Goal: Task Accomplishment & Management: Manage account settings

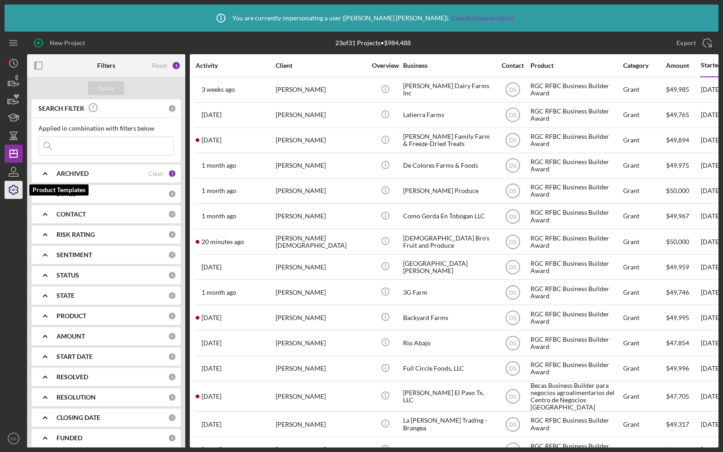
click at [8, 197] on icon "button" at bounding box center [13, 190] width 23 height 23
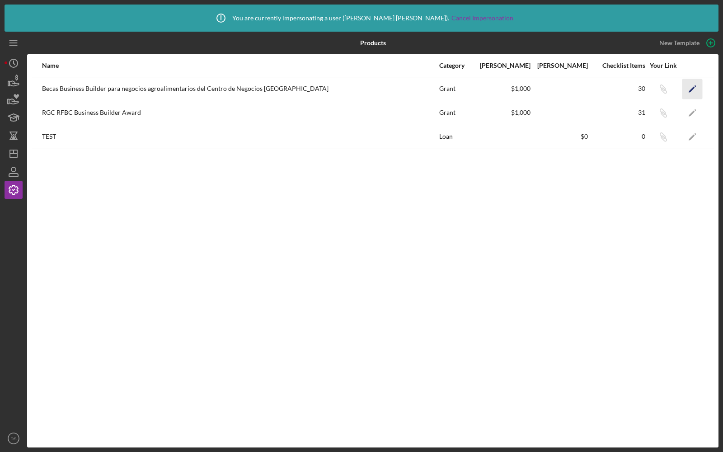
click at [693, 88] on polygon "button" at bounding box center [692, 89] width 6 height 6
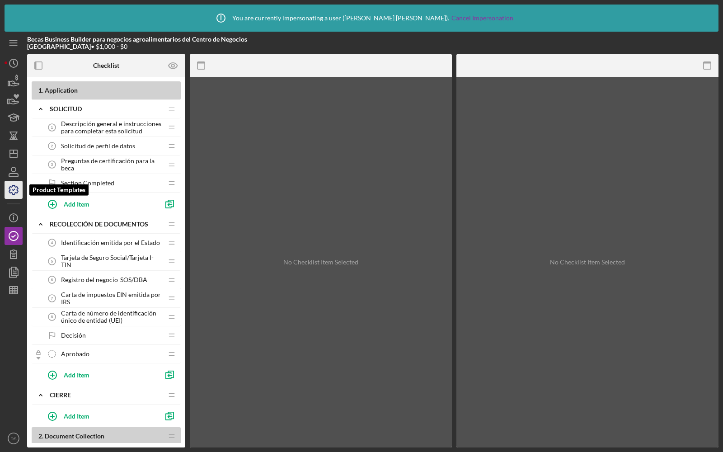
click at [11, 191] on icon "button" at bounding box center [13, 190] width 23 height 23
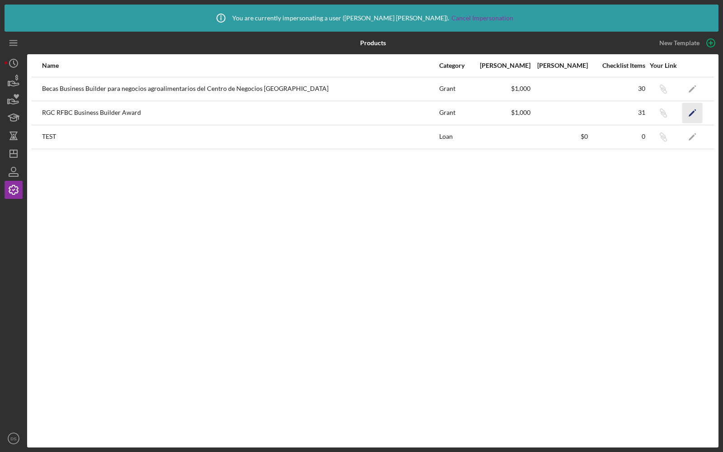
click at [688, 112] on icon "Icon/Edit" at bounding box center [693, 113] width 20 height 20
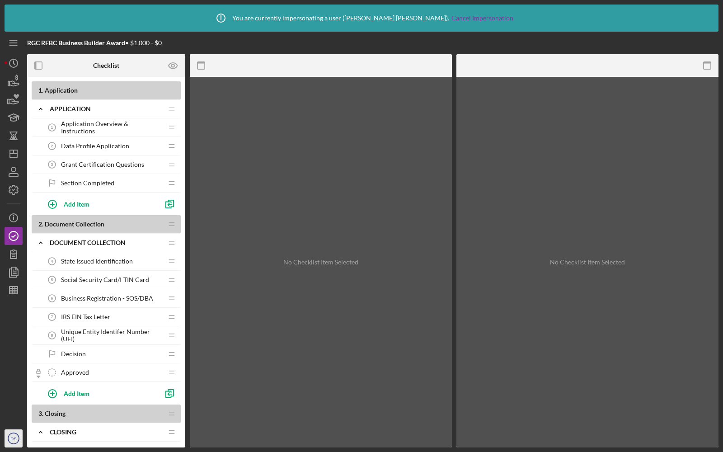
click at [9, 436] on icon "DS" at bounding box center [14, 438] width 18 height 23
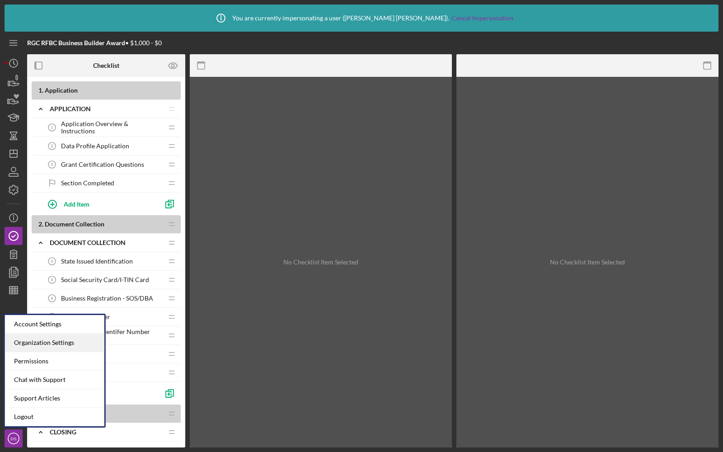
click at [33, 345] on div "Organization Settings" at bounding box center [54, 343] width 99 height 19
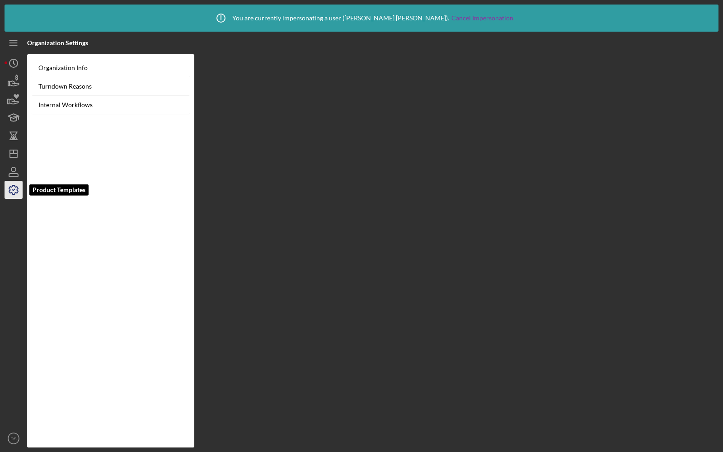
click at [9, 192] on icon "button" at bounding box center [13, 189] width 9 height 9
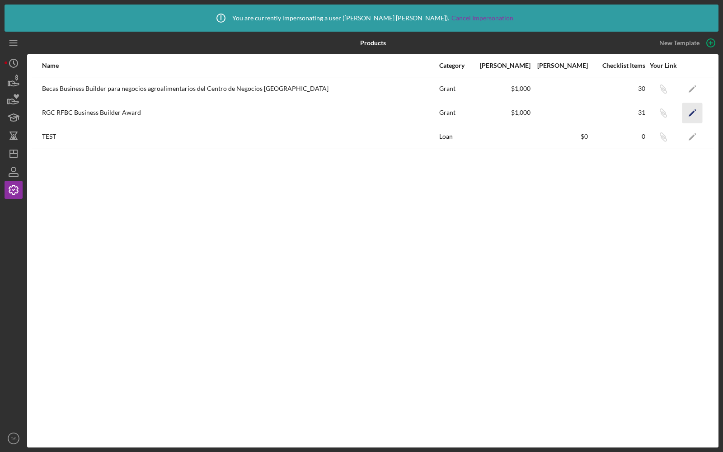
click at [695, 111] on icon "Icon/Edit" at bounding box center [693, 113] width 20 height 20
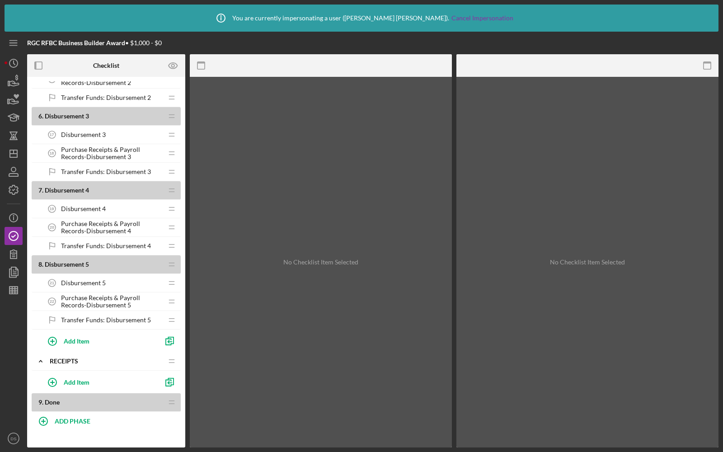
scroll to position [617, 0]
click at [12, 436] on text "DS" at bounding box center [13, 438] width 6 height 5
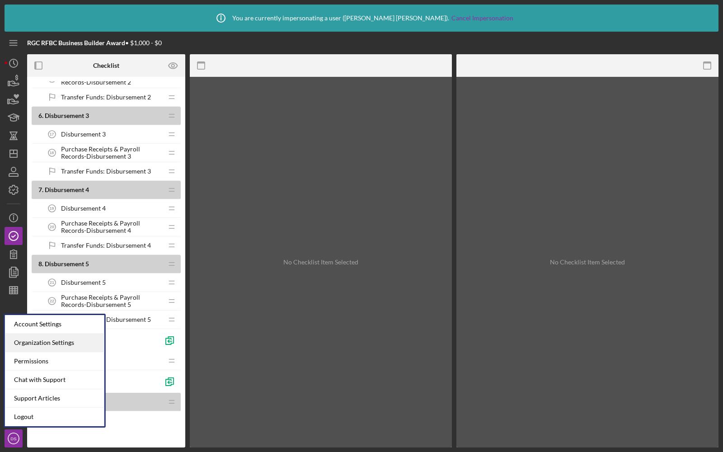
click at [28, 346] on div "Organization Settings" at bounding box center [54, 343] width 99 height 19
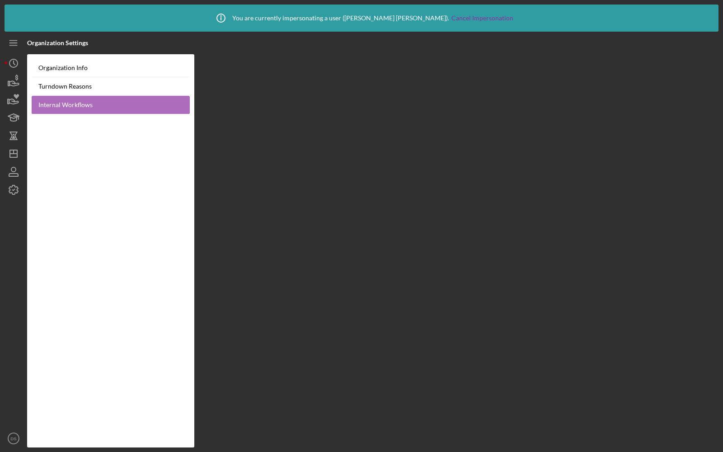
click at [83, 108] on link "Internal Workflows" at bounding box center [111, 105] width 158 height 19
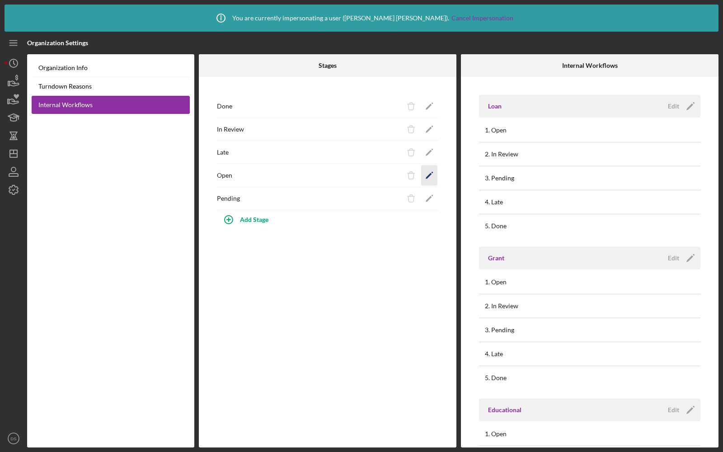
click at [430, 110] on polygon "button" at bounding box center [429, 107] width 6 height 6
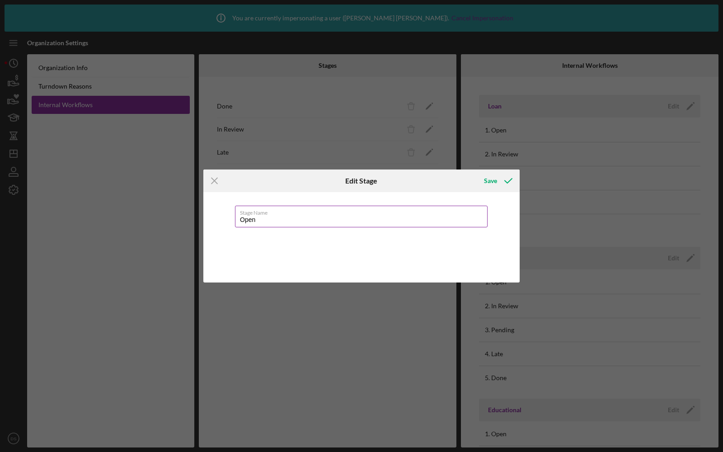
click at [266, 218] on input "Open" at bounding box center [361, 217] width 253 height 22
type input "Application"
click at [490, 182] on div "Save" at bounding box center [490, 181] width 13 height 18
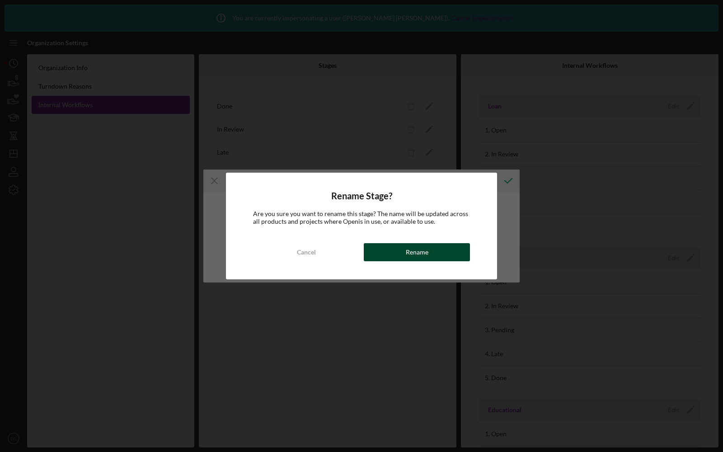
click at [400, 258] on button "Rename" at bounding box center [417, 252] width 106 height 18
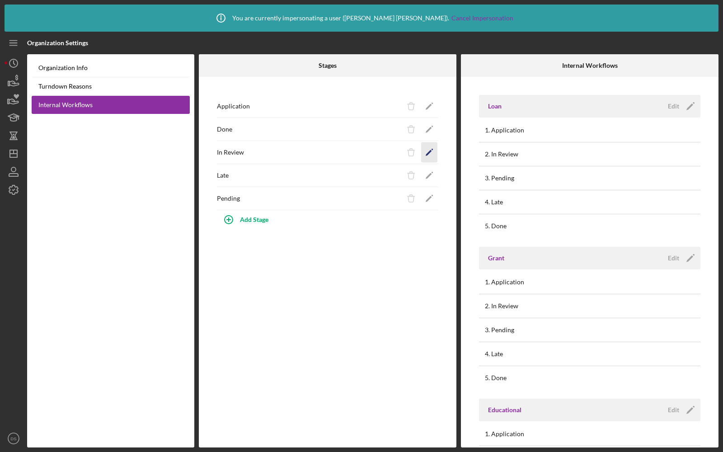
click at [437, 151] on icon "Icon/Edit" at bounding box center [430, 152] width 20 height 20
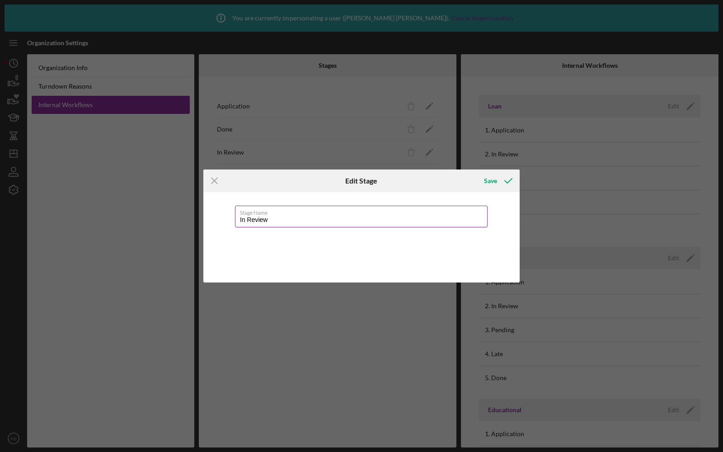
click at [314, 213] on label "Stage Name" at bounding box center [364, 211] width 248 height 10
click at [314, 213] on input "In Review" at bounding box center [361, 217] width 253 height 22
click at [314, 213] on label "Stage Name" at bounding box center [364, 211] width 248 height 10
click at [314, 213] on input "In Review" at bounding box center [361, 217] width 253 height 22
click at [314, 213] on label "Stage Name" at bounding box center [364, 211] width 248 height 10
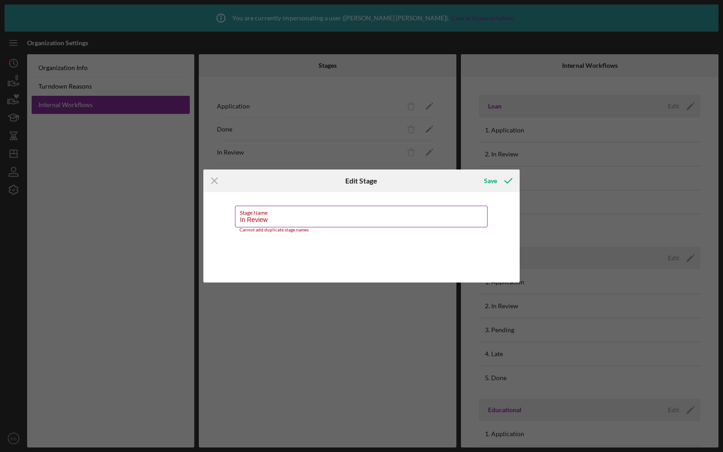
click at [314, 213] on input "In Review" at bounding box center [361, 217] width 253 height 22
click at [286, 223] on input "In Review" at bounding box center [361, 217] width 253 height 22
type input "Document Collection"
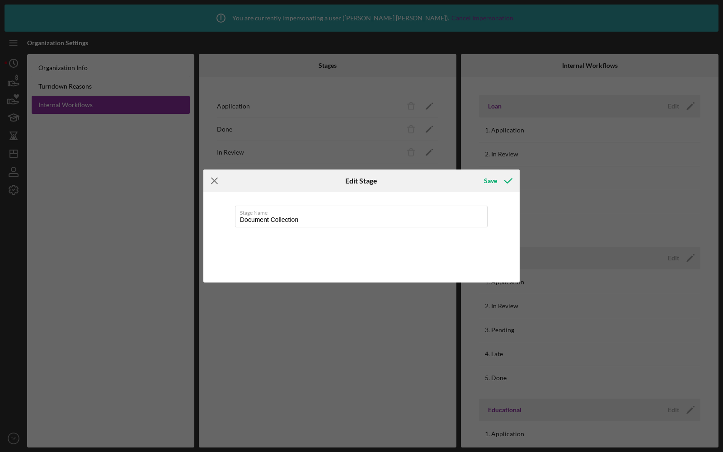
click at [217, 181] on icon "Icon/Menu Close" at bounding box center [214, 181] width 23 height 23
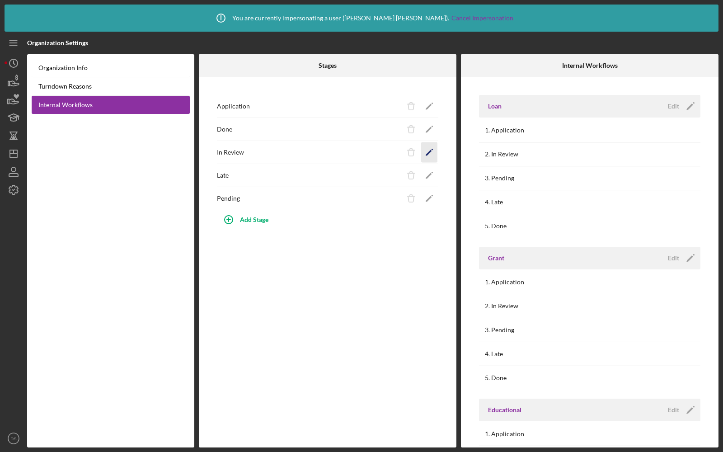
click at [436, 150] on icon "Icon/Edit" at bounding box center [430, 152] width 20 height 20
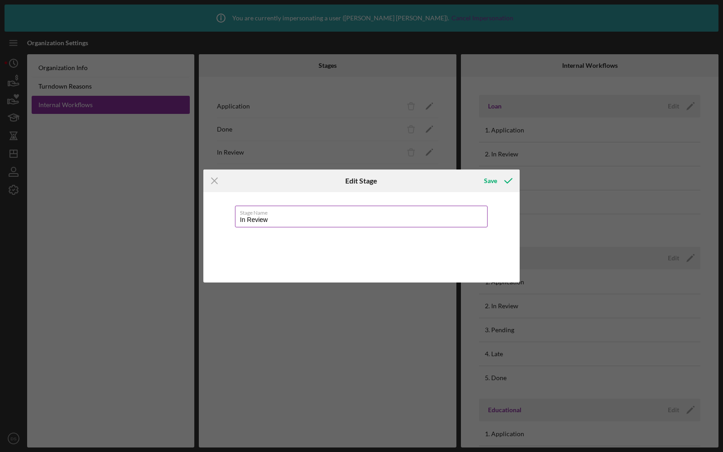
click at [296, 216] on input "In Review" at bounding box center [361, 217] width 253 height 22
type input "Document Collection"
click at [490, 180] on div "Save" at bounding box center [490, 181] width 13 height 18
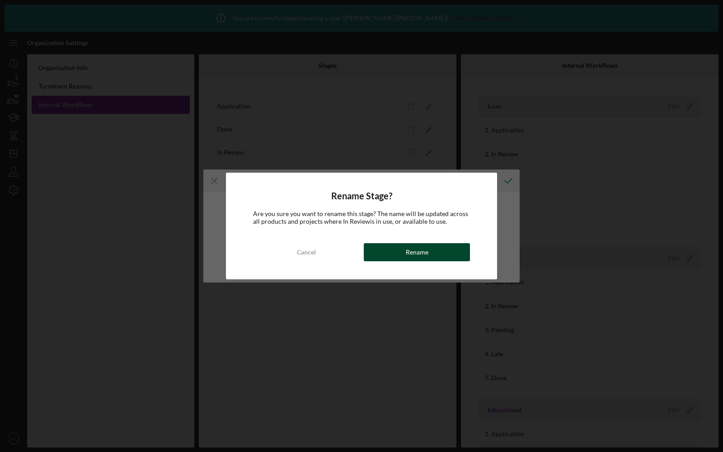
click at [402, 260] on button "Rename" at bounding box center [417, 252] width 106 height 18
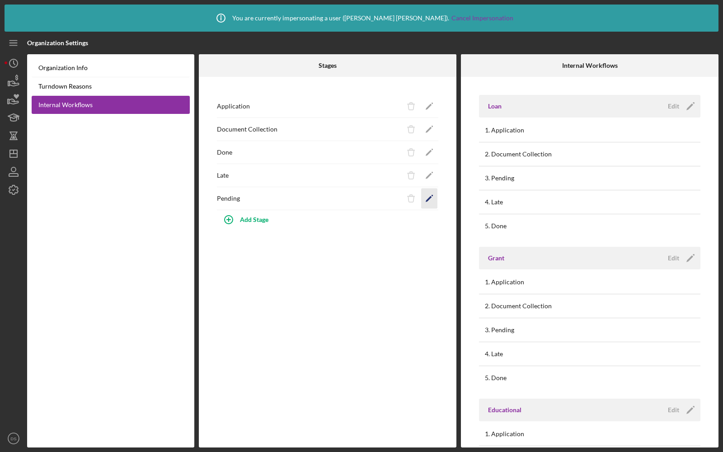
click at [425, 195] on icon "Icon/Edit" at bounding box center [430, 199] width 20 height 20
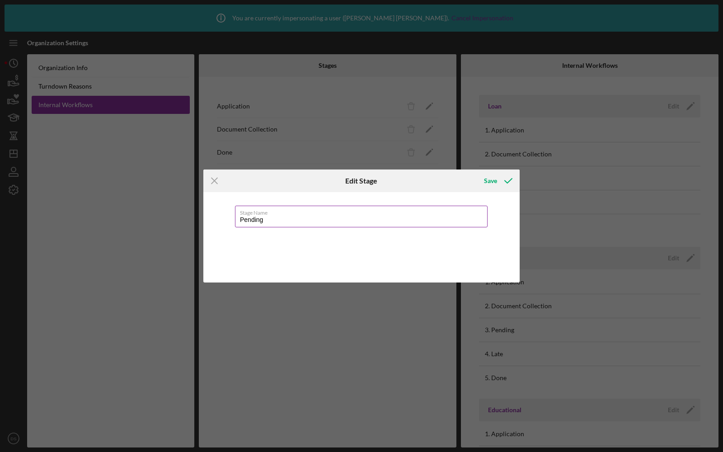
click at [293, 224] on input "Pending" at bounding box center [361, 217] width 253 height 22
type input "Closing"
click at [490, 182] on div "Save" at bounding box center [490, 181] width 13 height 18
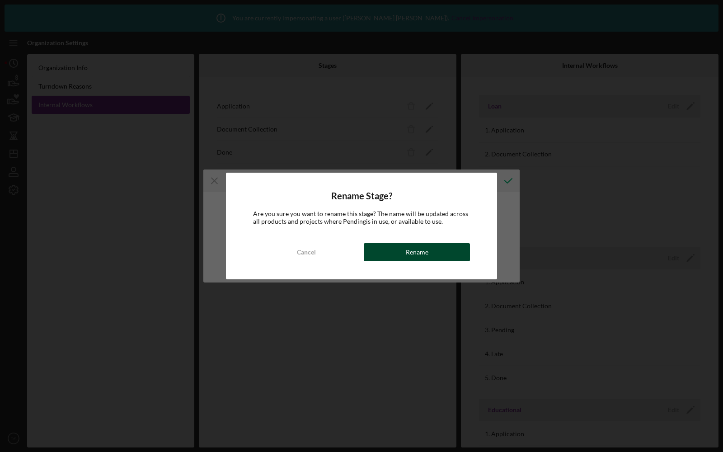
click at [404, 252] on button "Rename" at bounding box center [417, 252] width 106 height 18
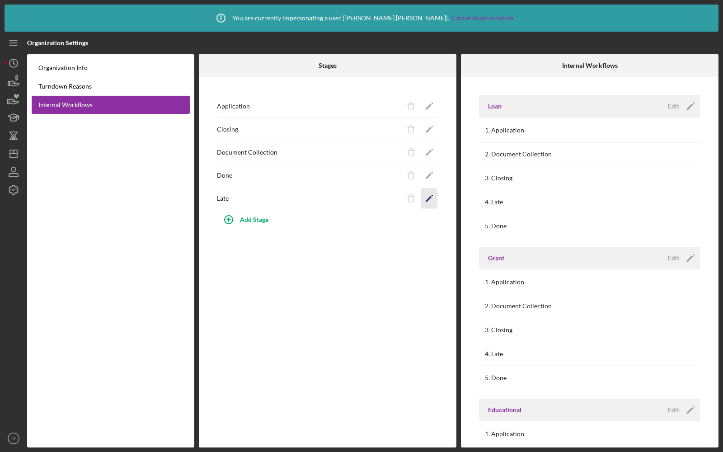
click at [429, 110] on polygon "button" at bounding box center [429, 107] width 6 height 6
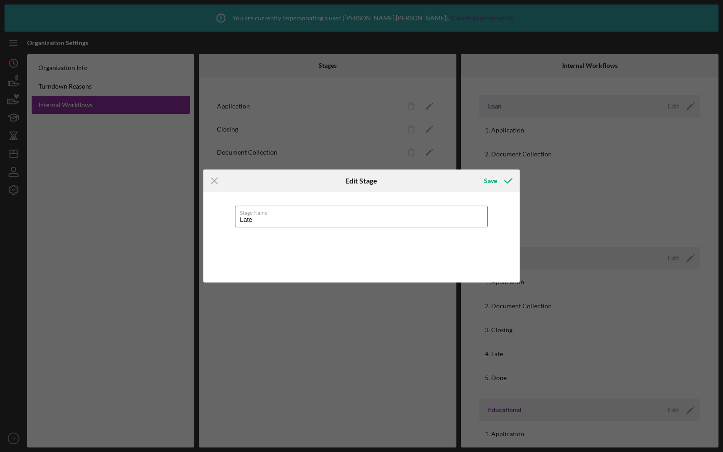
click at [322, 217] on input "Late" at bounding box center [361, 217] width 253 height 22
type input "Disbursement 1"
click at [501, 183] on icon "submit" at bounding box center [508, 181] width 23 height 23
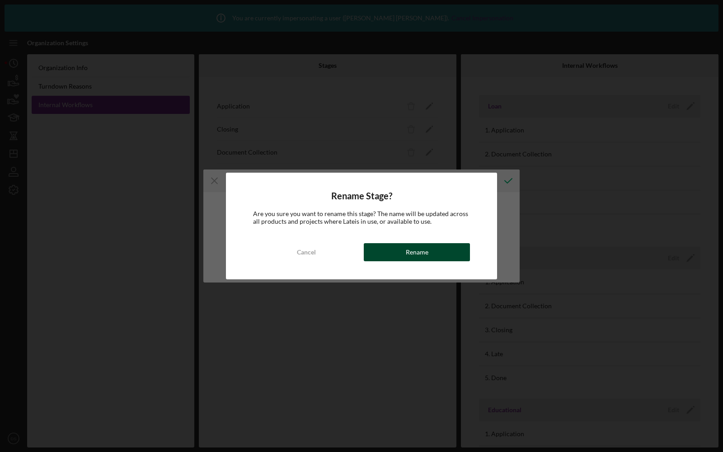
click at [395, 256] on button "Rename" at bounding box center [417, 252] width 106 height 18
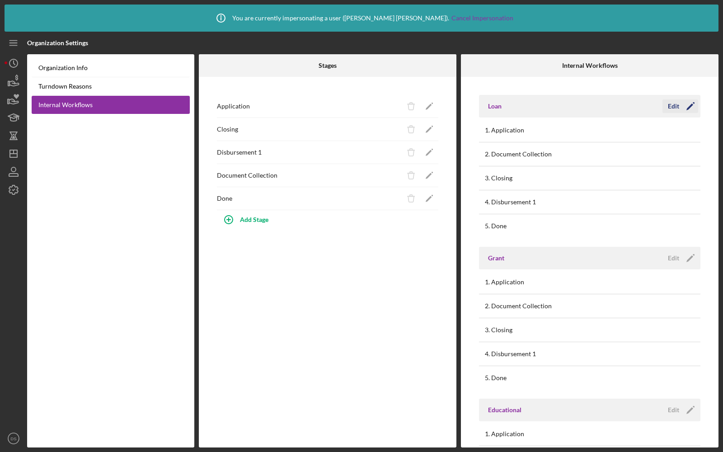
click at [668, 103] on div "Edit" at bounding box center [673, 106] width 11 height 14
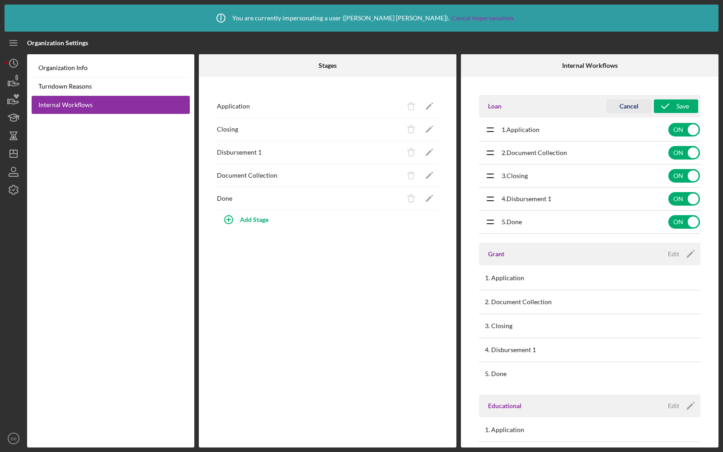
click at [667, 103] on icon "submit" at bounding box center [665, 106] width 23 height 23
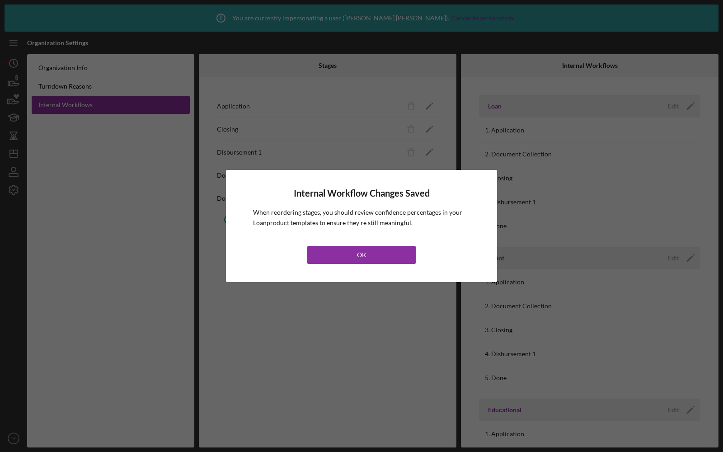
click at [316, 303] on div "Internal Workflow Changes Saved When reordering stages, you should review confi…" at bounding box center [361, 226] width 723 height 452
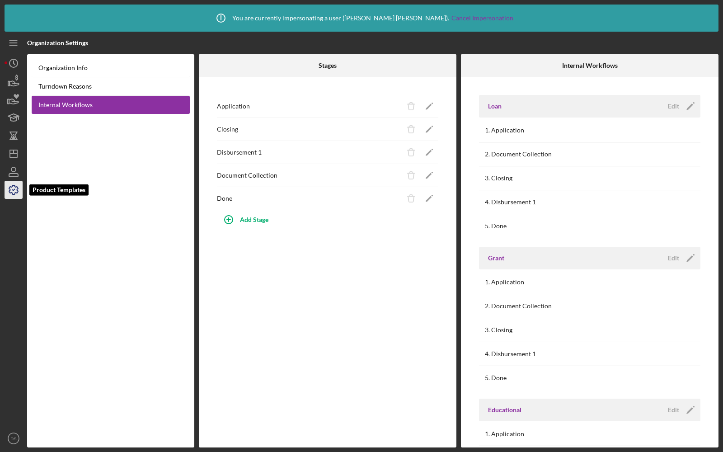
click at [13, 187] on icon "button" at bounding box center [13, 190] width 23 height 23
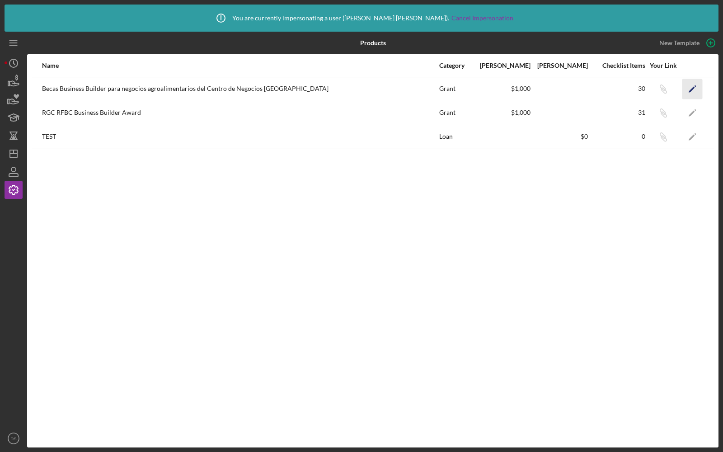
click at [694, 88] on icon "Icon/Edit" at bounding box center [693, 89] width 20 height 20
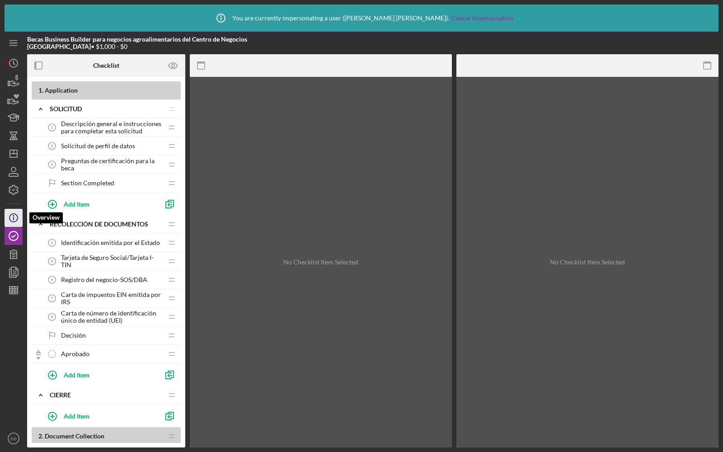
click at [12, 219] on icon "Icon/Info" at bounding box center [13, 218] width 23 height 23
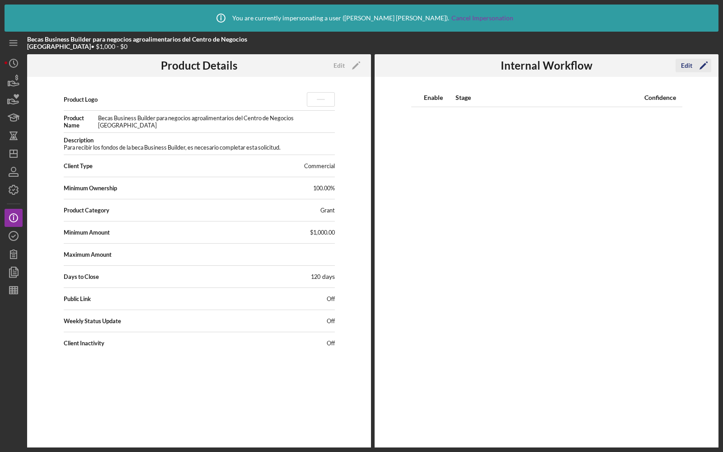
click at [685, 67] on div "Edit" at bounding box center [686, 66] width 11 height 14
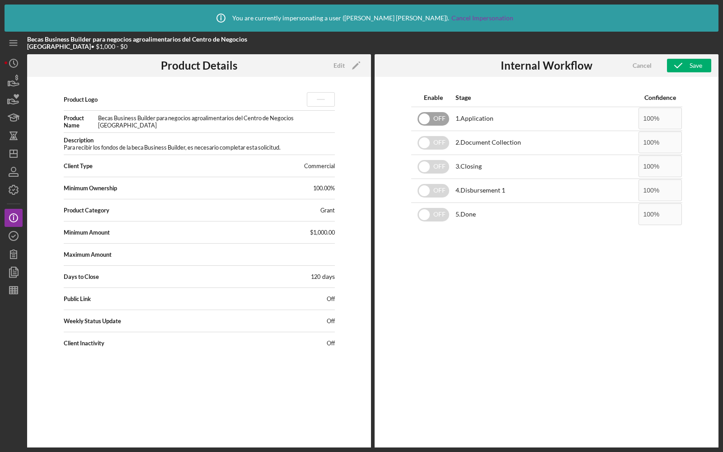
click at [442, 121] on input "checkbox" at bounding box center [434, 119] width 32 height 14
checkbox input "true"
click at [434, 142] on input "checkbox" at bounding box center [434, 143] width 32 height 14
checkbox input "true"
click at [432, 167] on input "checkbox" at bounding box center [434, 167] width 32 height 14
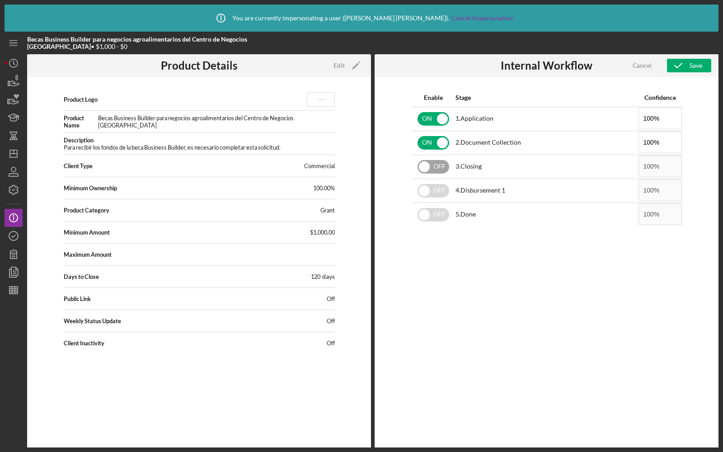
checkbox input "true"
click at [436, 188] on input "checkbox" at bounding box center [434, 191] width 32 height 14
checkbox input "true"
click at [432, 212] on input "checkbox" at bounding box center [434, 215] width 32 height 14
checkbox input "true"
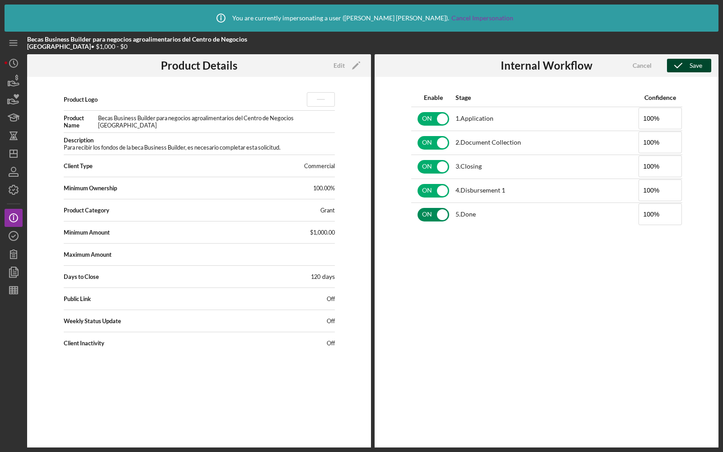
click at [689, 65] on button "Save" at bounding box center [689, 66] width 44 height 14
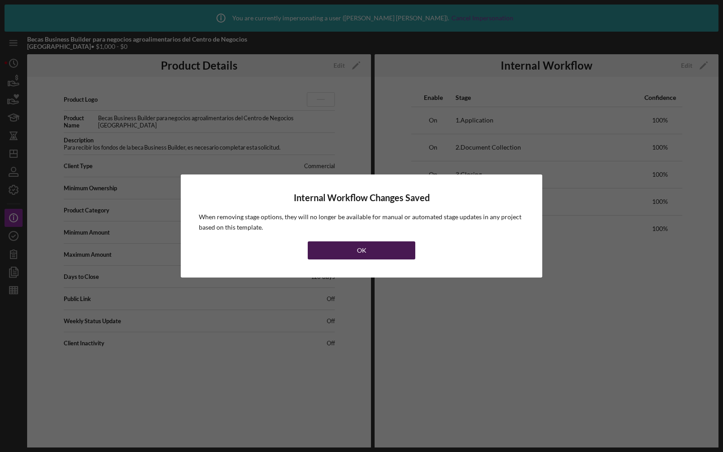
click at [354, 246] on button "OK" at bounding box center [362, 250] width 108 height 18
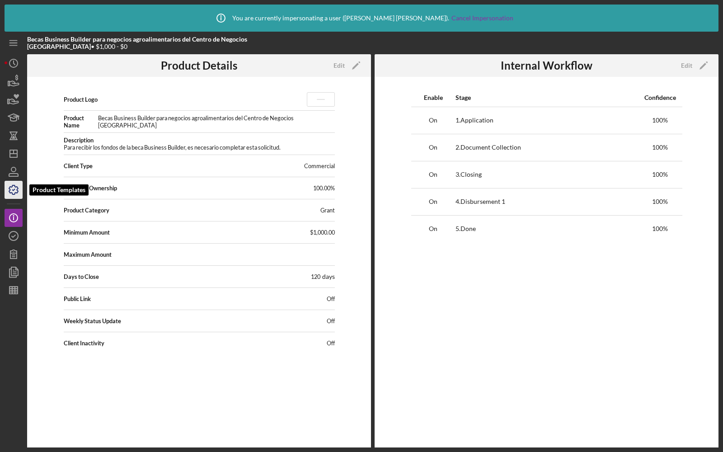
click at [10, 190] on icon "button" at bounding box center [13, 189] width 9 height 9
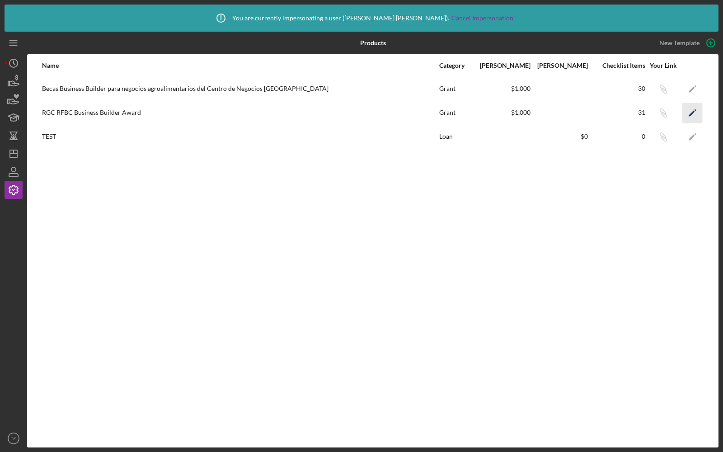
click at [692, 110] on icon "Icon/Edit" at bounding box center [693, 113] width 20 height 20
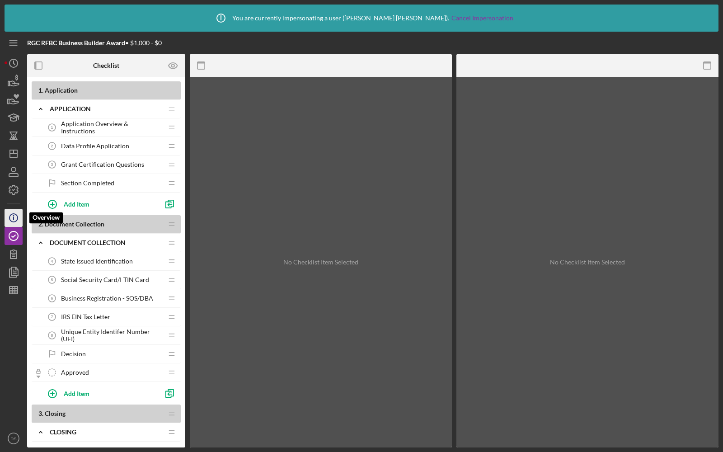
click at [14, 218] on icon "Icon/Info" at bounding box center [13, 218] width 23 height 23
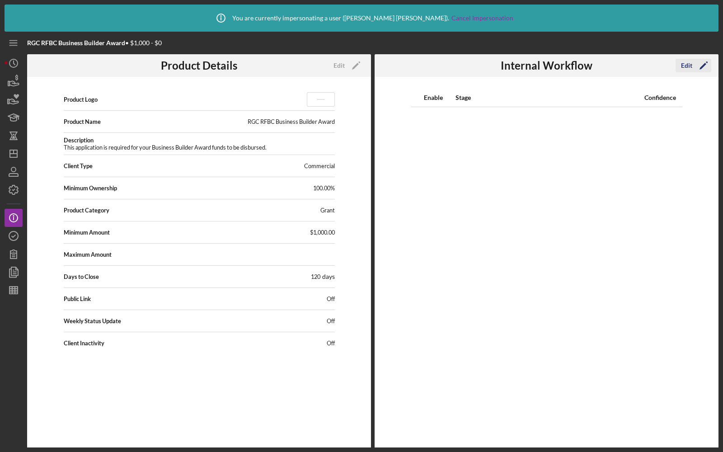
click at [694, 67] on icon "Icon/Edit" at bounding box center [704, 65] width 23 height 23
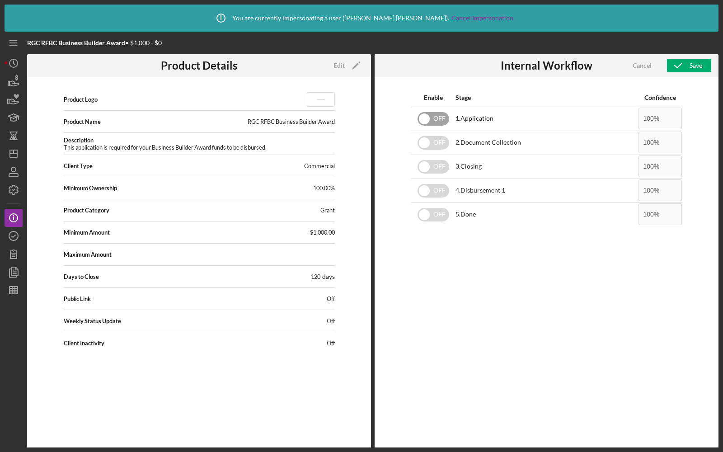
click at [431, 119] on input "checkbox" at bounding box center [434, 119] width 32 height 14
checkbox input "true"
click at [435, 148] on input "checkbox" at bounding box center [434, 143] width 32 height 14
checkbox input "true"
click at [435, 166] on input "checkbox" at bounding box center [434, 167] width 32 height 14
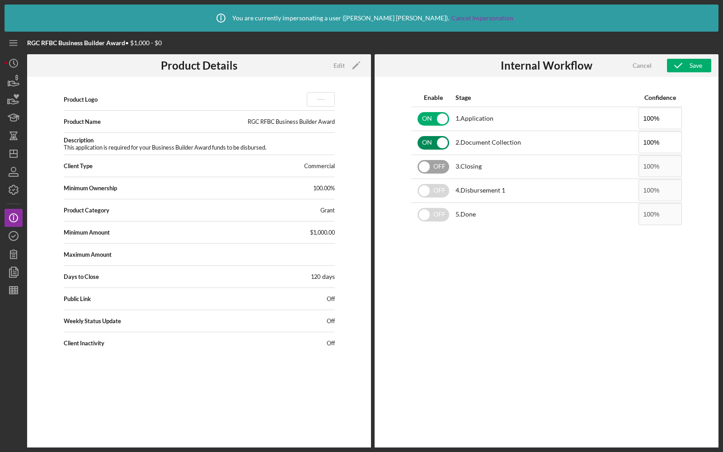
checkbox input "true"
click at [436, 188] on input "checkbox" at bounding box center [434, 191] width 32 height 14
checkbox input "true"
click at [436, 212] on input "checkbox" at bounding box center [434, 215] width 32 height 14
checkbox input "true"
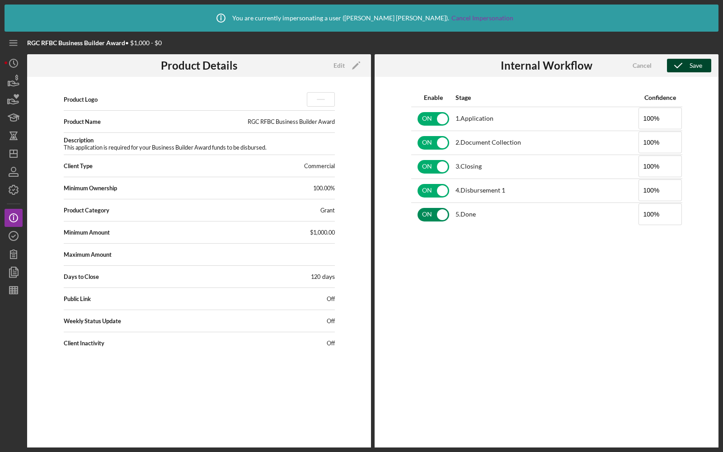
click at [688, 61] on icon "button" at bounding box center [678, 65] width 23 height 23
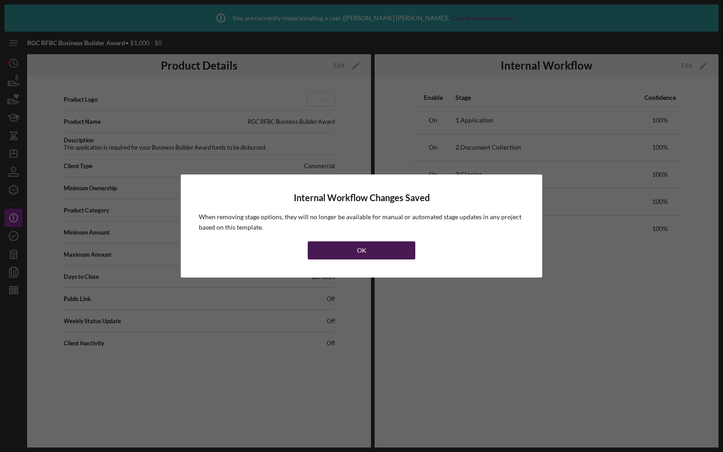
click at [359, 248] on div "OK" at bounding box center [361, 250] width 9 height 18
